Goal: Information Seeking & Learning: Learn about a topic

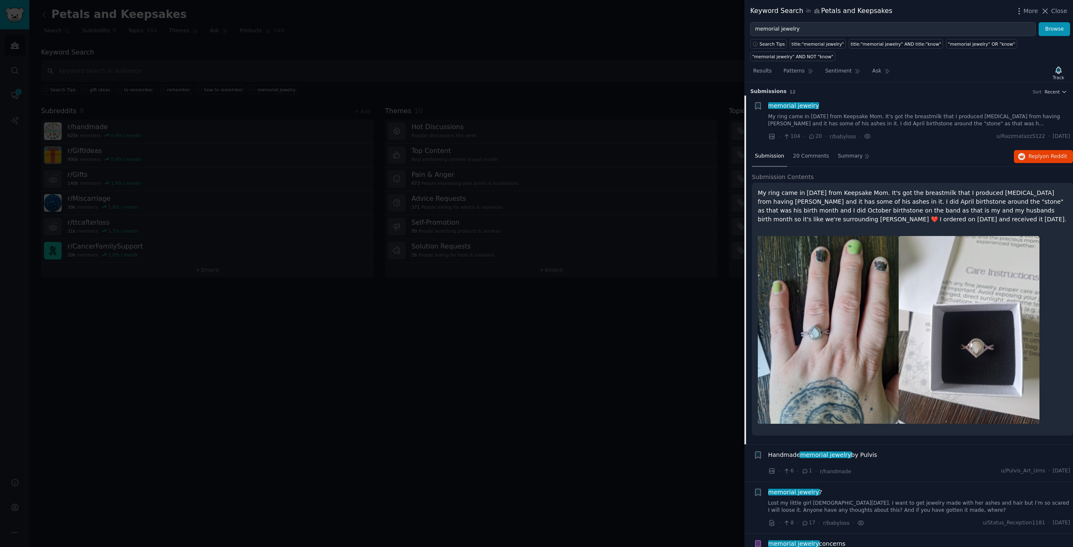
click at [593, 140] on div at bounding box center [536, 273] width 1073 height 547
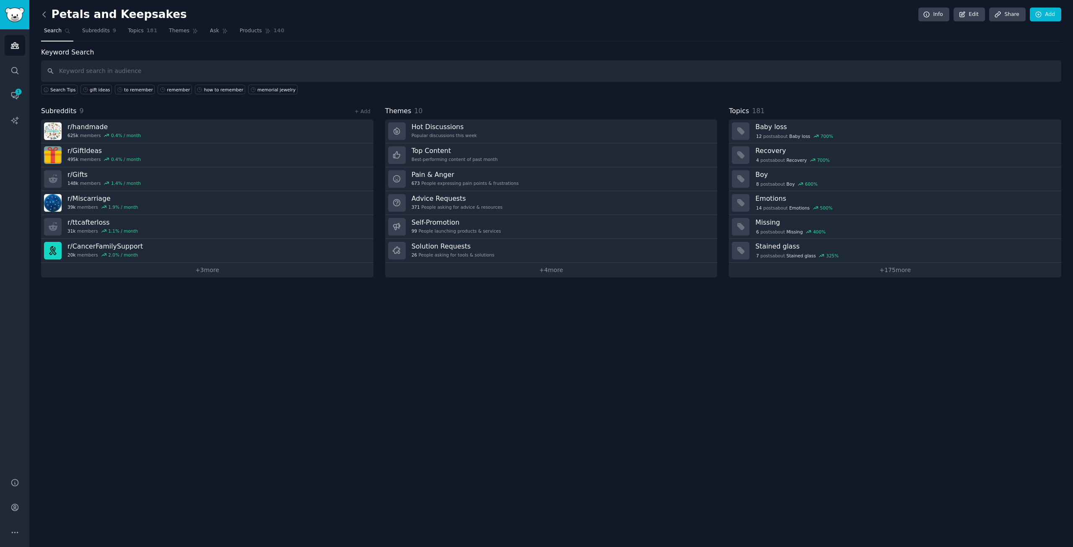
click at [46, 14] on icon at bounding box center [44, 14] width 9 height 9
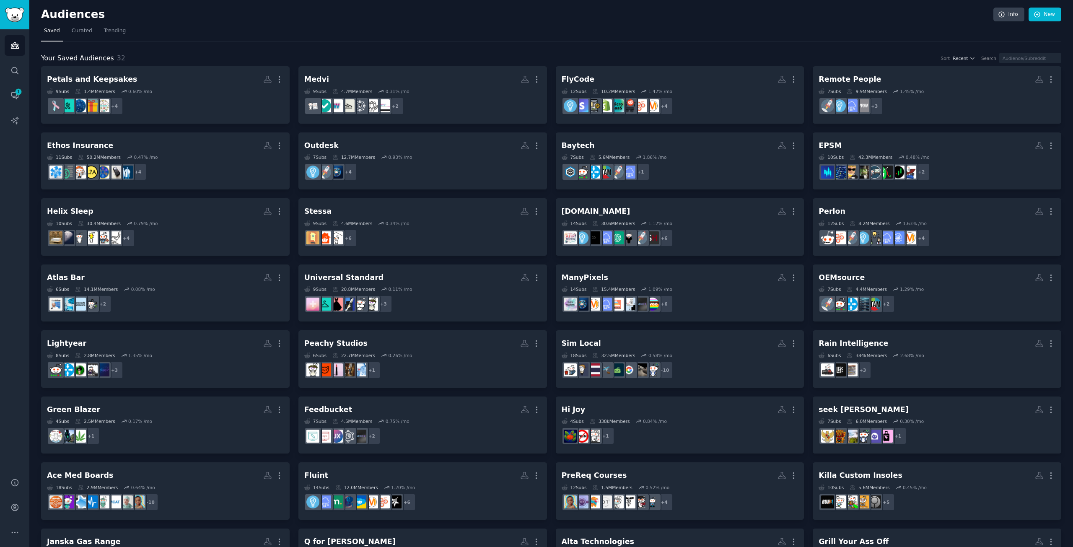
click at [449, 18] on h2 "Audiences" at bounding box center [517, 14] width 952 height 13
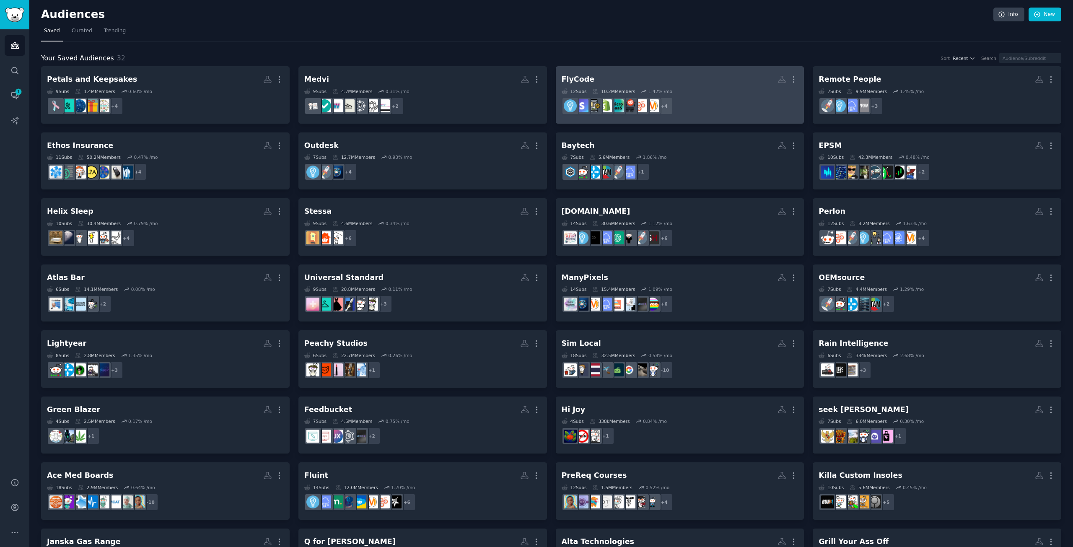
click at [709, 84] on h2 "FlyCode More" at bounding box center [679, 79] width 237 height 15
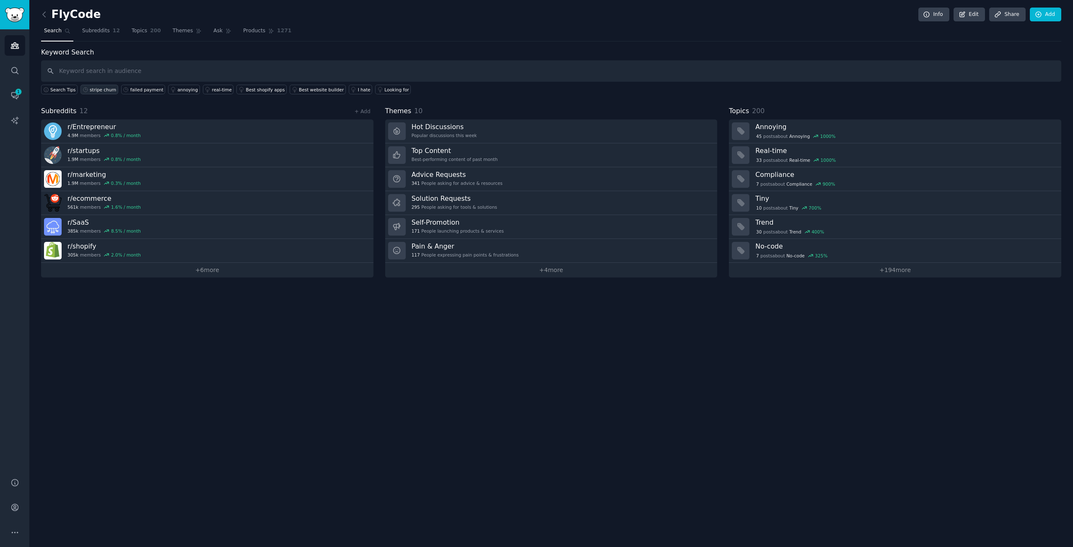
click at [103, 87] on div "stripe churn" at bounding box center [103, 90] width 26 height 6
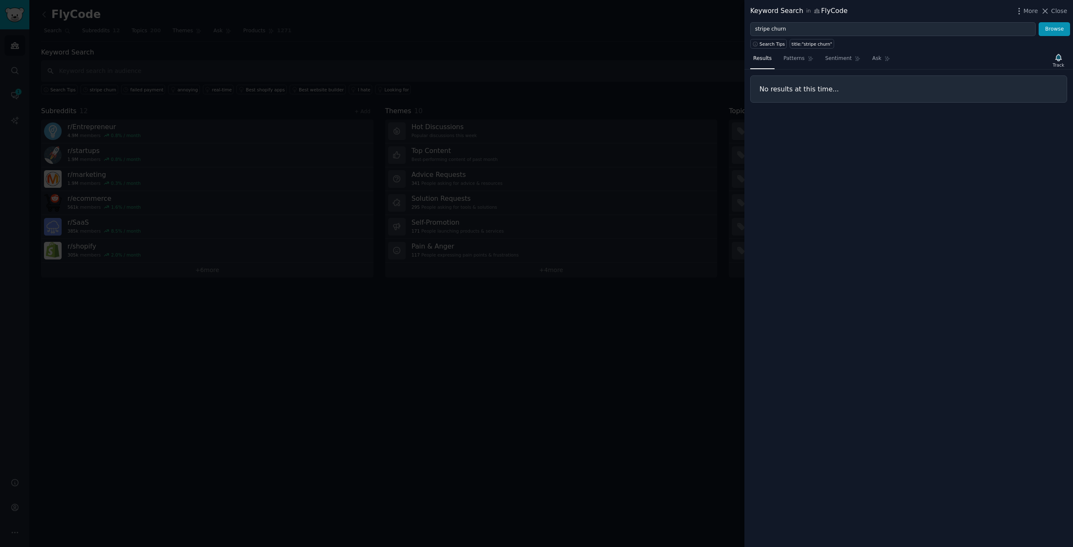
click at [630, 326] on div at bounding box center [536, 273] width 1073 height 547
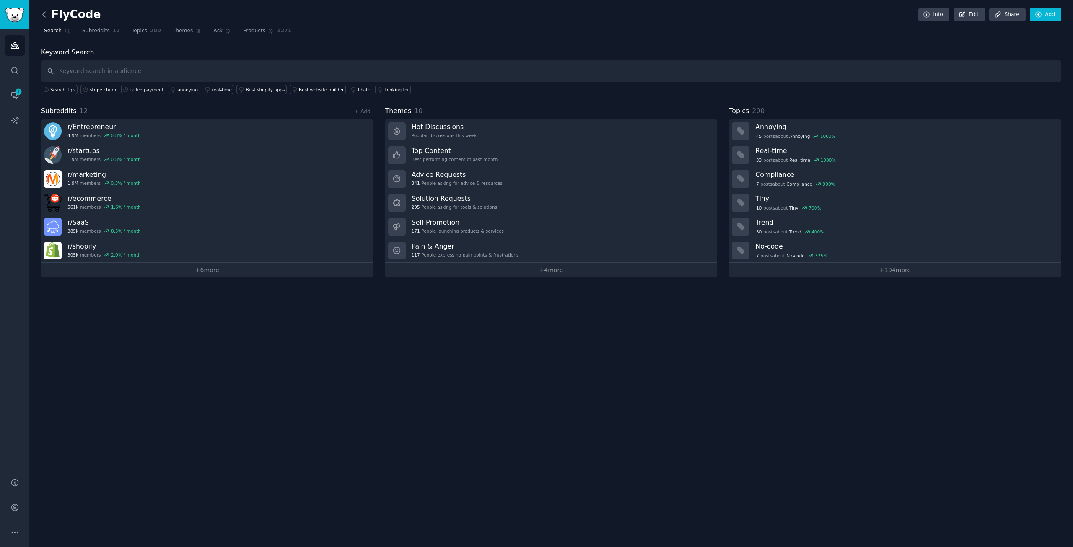
click at [45, 11] on icon at bounding box center [44, 14] width 9 height 9
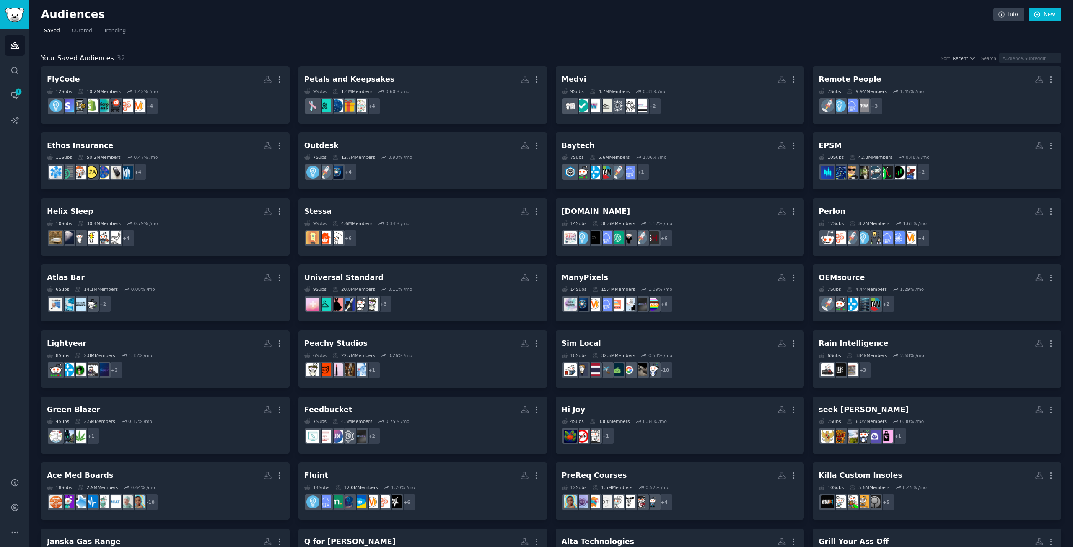
click at [243, 31] on nav "Saved Curated Trending" at bounding box center [551, 32] width 1020 height 17
click at [242, 24] on div "Audiences Info New Saved Curated Trending Your Saved Audiences 32 Sort Recent S…" at bounding box center [551, 320] width 1020 height 616
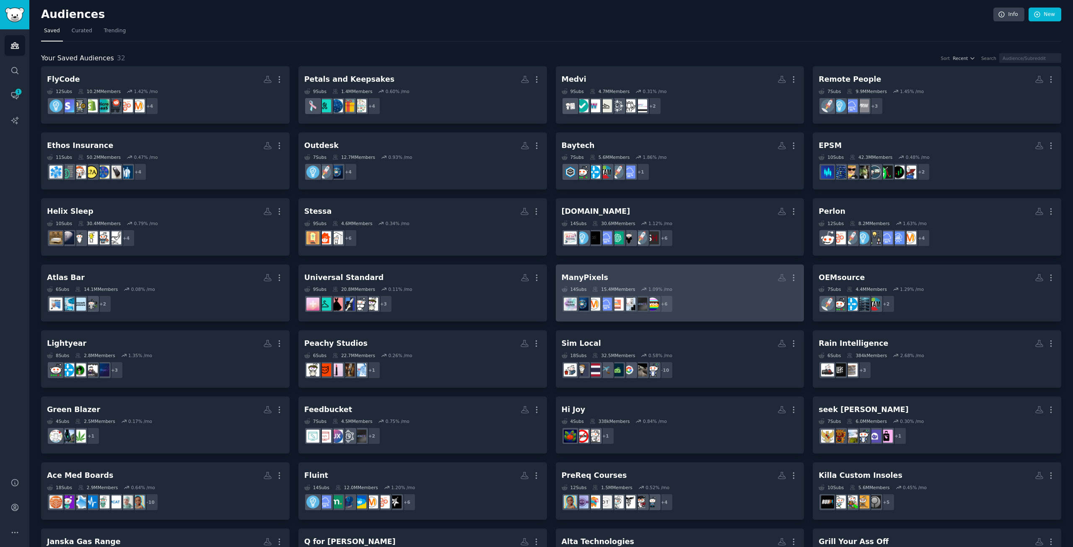
click at [717, 275] on h2 "ManyPixels More" at bounding box center [679, 277] width 237 height 15
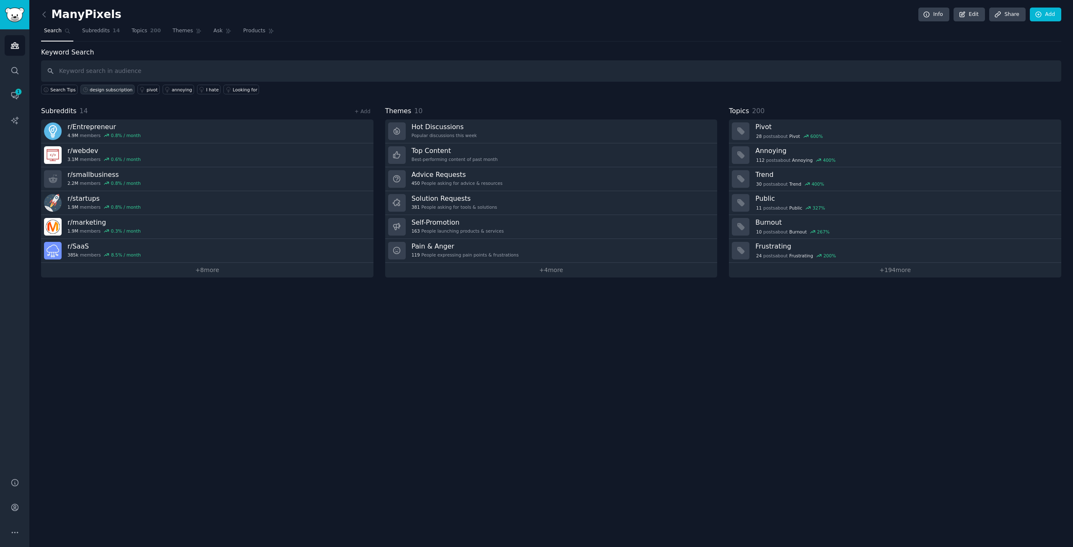
click at [103, 89] on div "design subscription" at bounding box center [111, 90] width 43 height 6
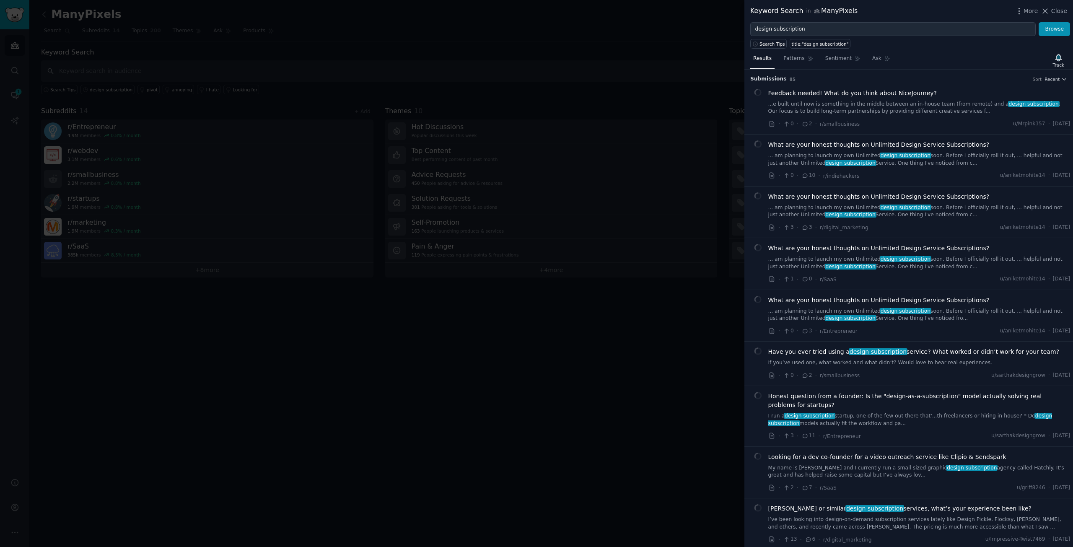
click at [918, 90] on span "Feedback needed! What do you think about NiceJourney?" at bounding box center [852, 93] width 168 height 9
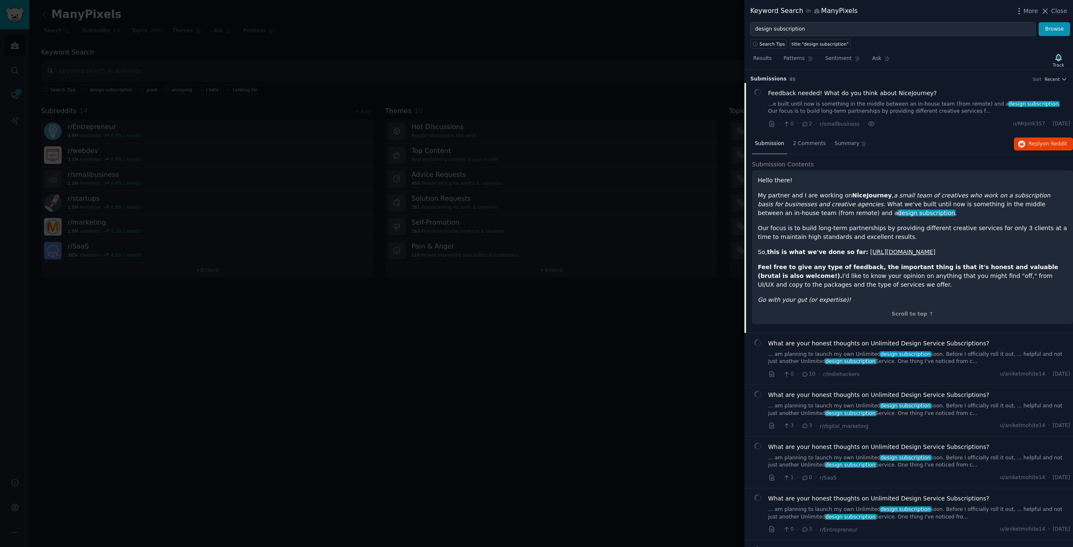
scroll to position [13, 0]
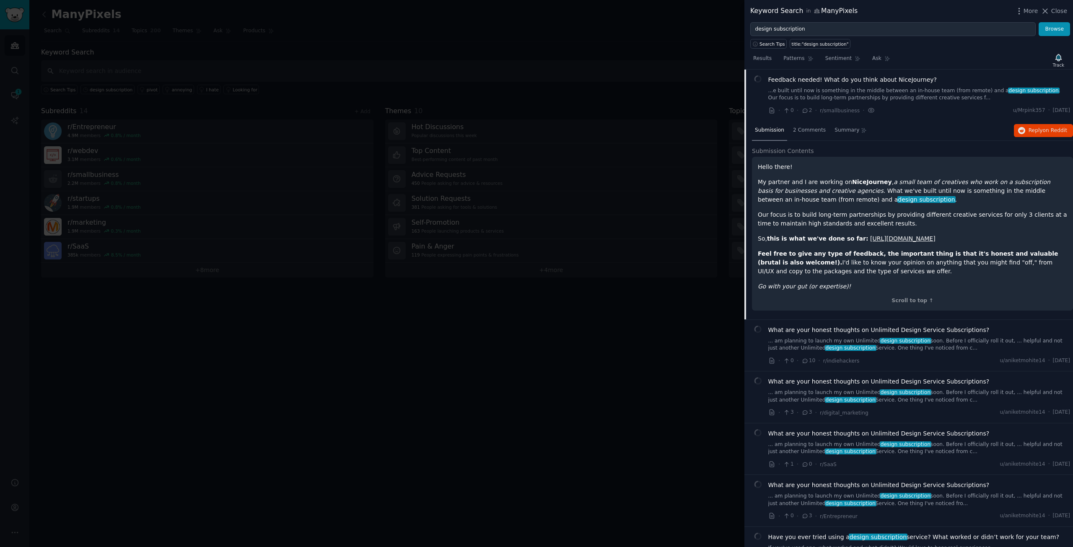
click at [841, 332] on span "What are your honest thoughts on Unlimited Design Service Subscriptions?" at bounding box center [878, 330] width 221 height 9
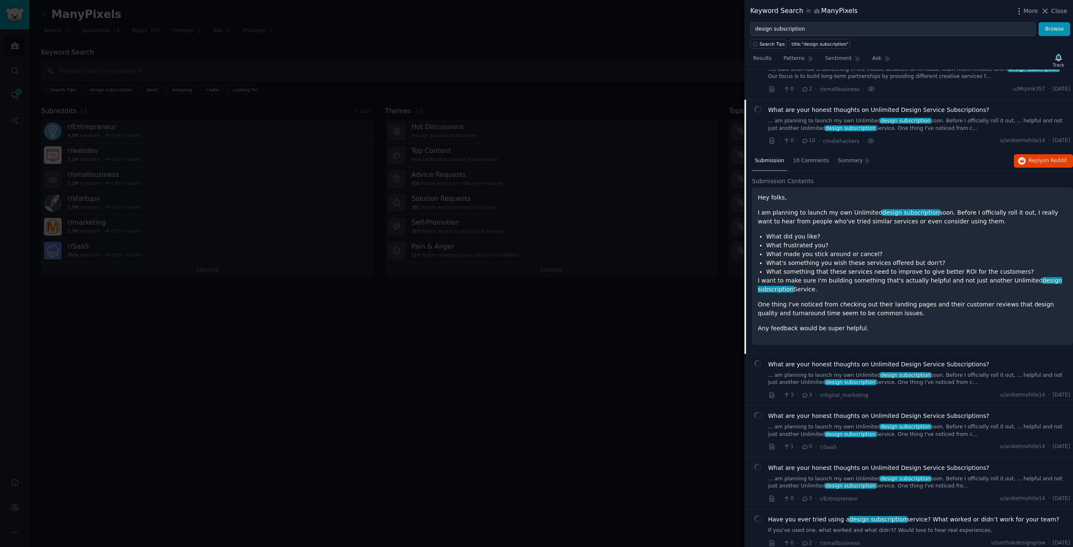
scroll to position [65, 0]
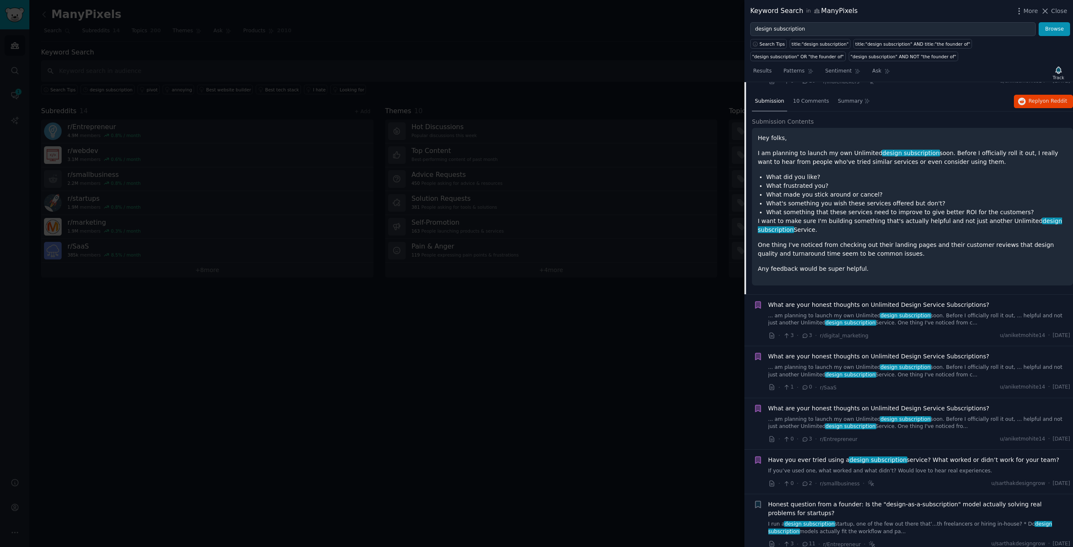
click at [883, 301] on span "What are your honest thoughts on Unlimited Design Service Subscriptions?" at bounding box center [878, 304] width 221 height 9
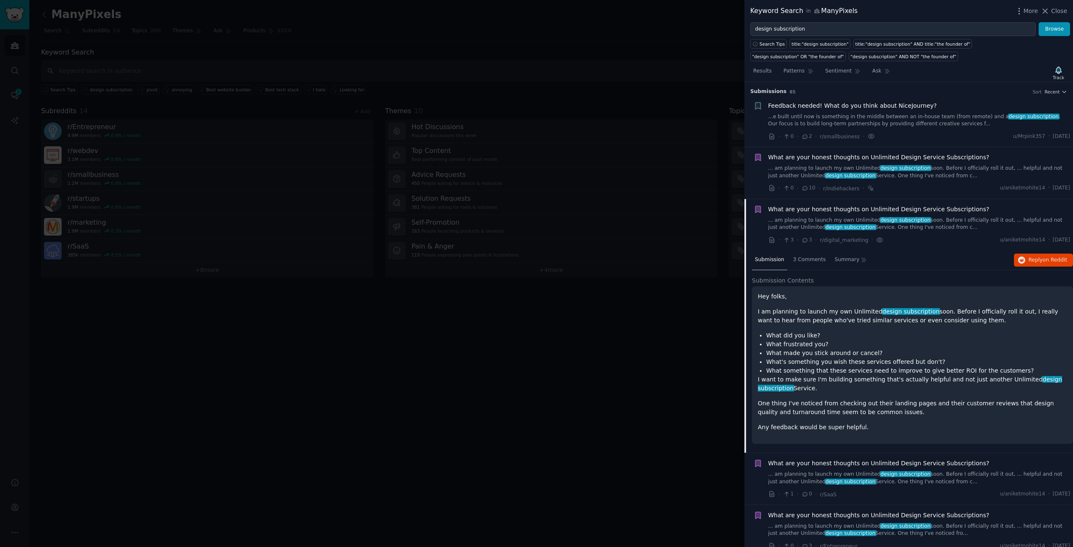
click at [799, 105] on span "Feedback needed! What do you think about NiceJourney?" at bounding box center [852, 105] width 168 height 9
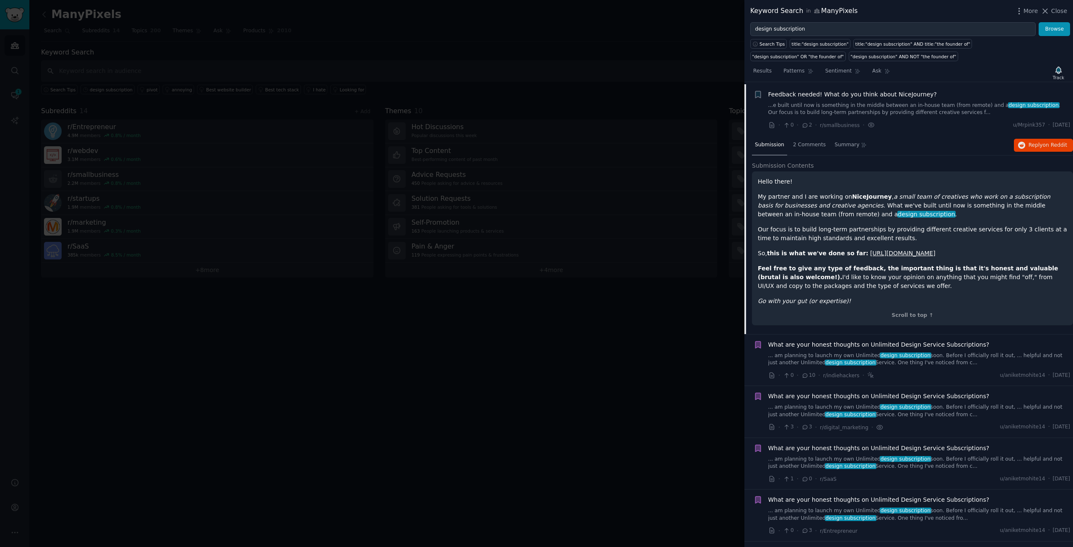
scroll to position [13, 0]
